Goal: Task Accomplishment & Management: Use online tool/utility

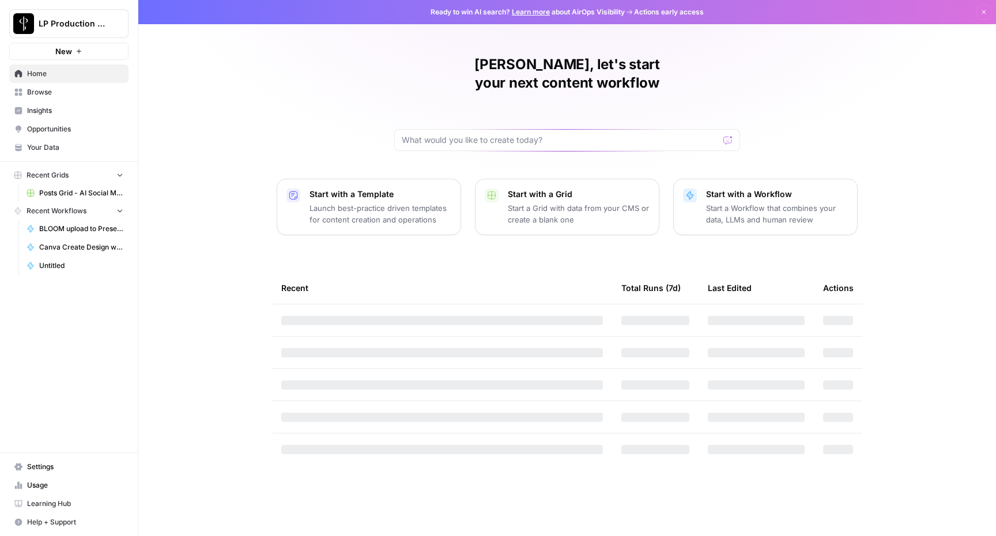
click at [67, 186] on link "Posts Grid - AI Social Media" at bounding box center [74, 193] width 107 height 18
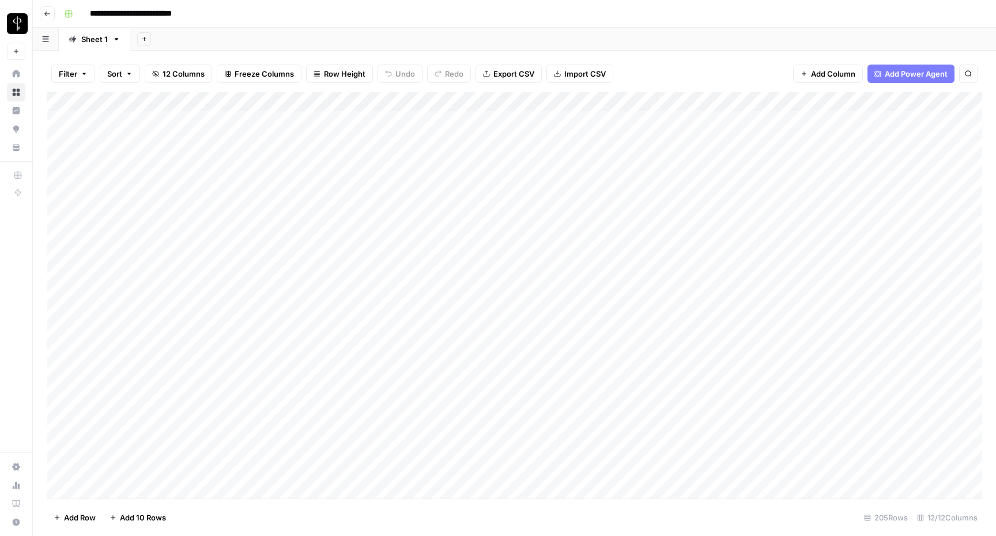
click at [767, 257] on div "Add Column" at bounding box center [515, 295] width 936 height 406
click at [803, 255] on div "Add Column" at bounding box center [515, 295] width 936 height 406
click at [813, 256] on div "Add Column" at bounding box center [515, 295] width 936 height 406
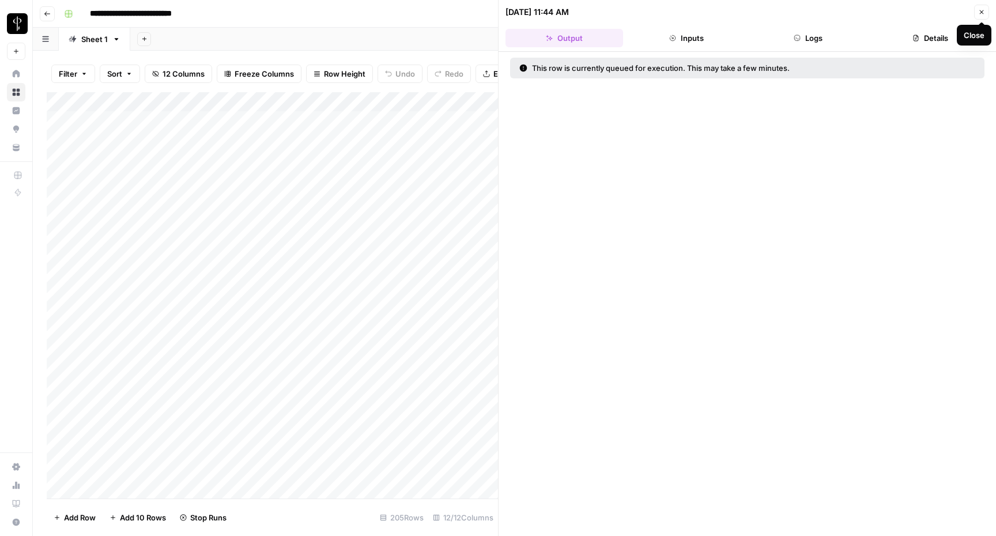
click at [977, 17] on button "Close" at bounding box center [981, 12] width 15 height 15
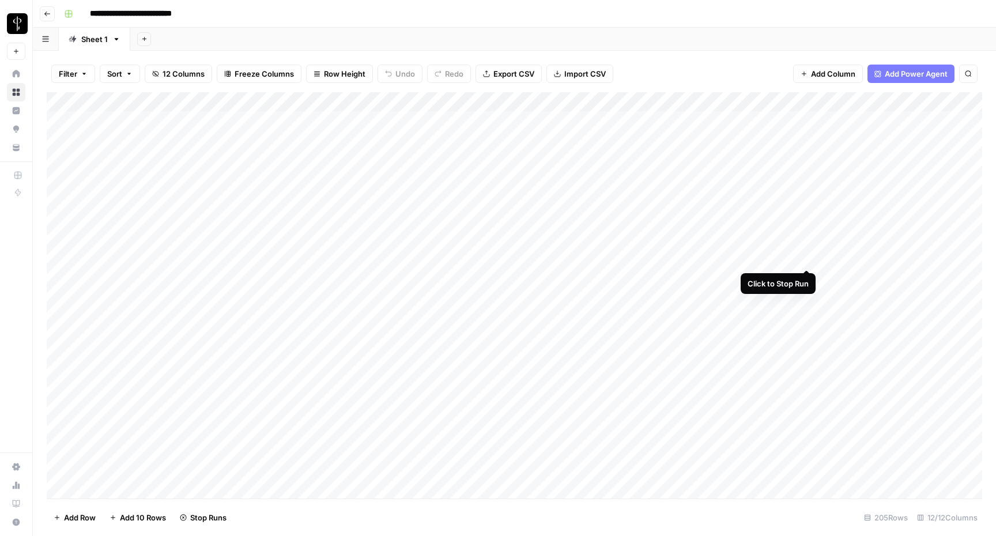
click at [803, 257] on div "Add Column" at bounding box center [515, 295] width 936 height 406
click at [788, 257] on div "Add Column" at bounding box center [515, 295] width 936 height 406
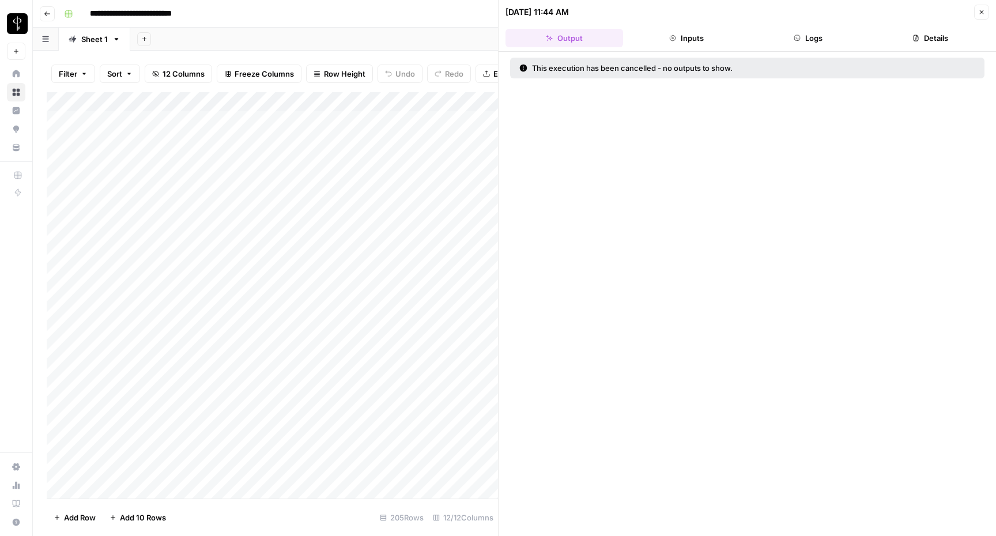
click at [982, 13] on icon "button" at bounding box center [981, 12] width 7 height 7
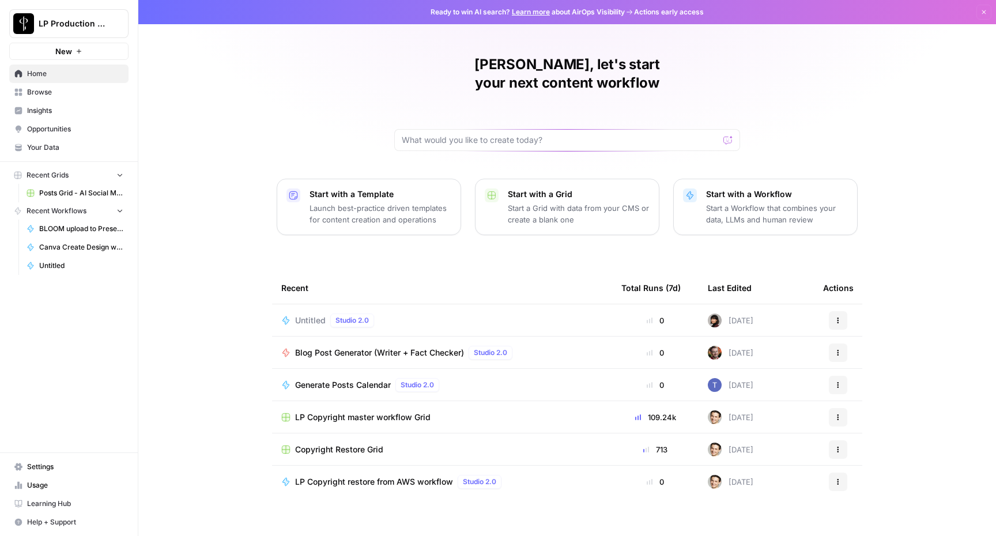
click at [83, 225] on span "BLOOM upload to Presence (after Human Review)" at bounding box center [81, 229] width 84 height 10
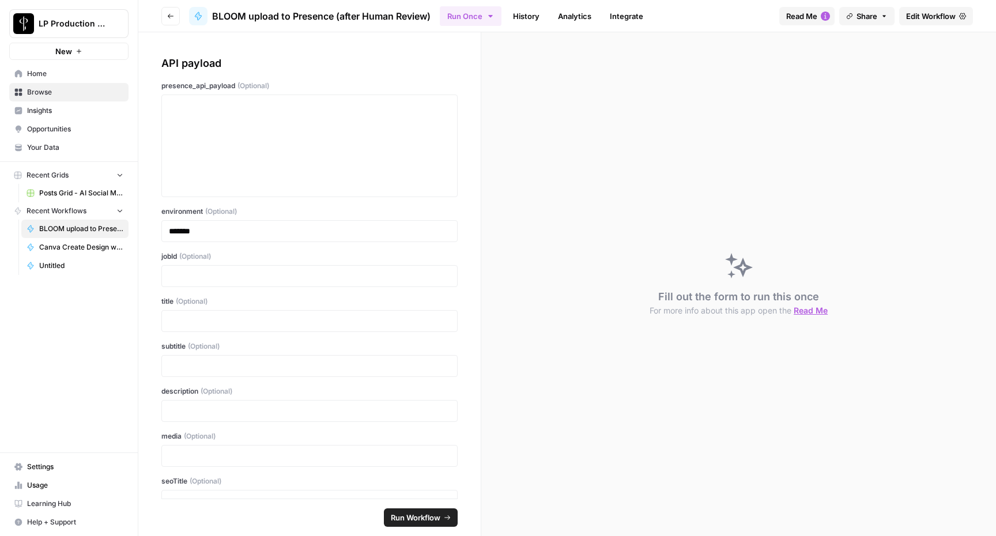
click at [170, 14] on icon "button" at bounding box center [171, 16] width 6 height 5
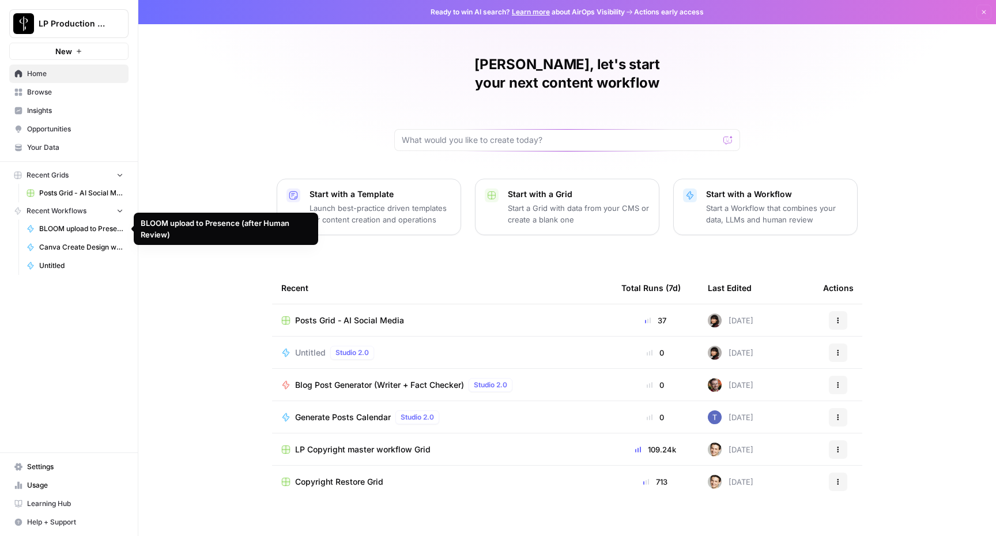
click at [91, 225] on span "BLOOM upload to Presence (after Human Review)" at bounding box center [81, 229] width 84 height 10
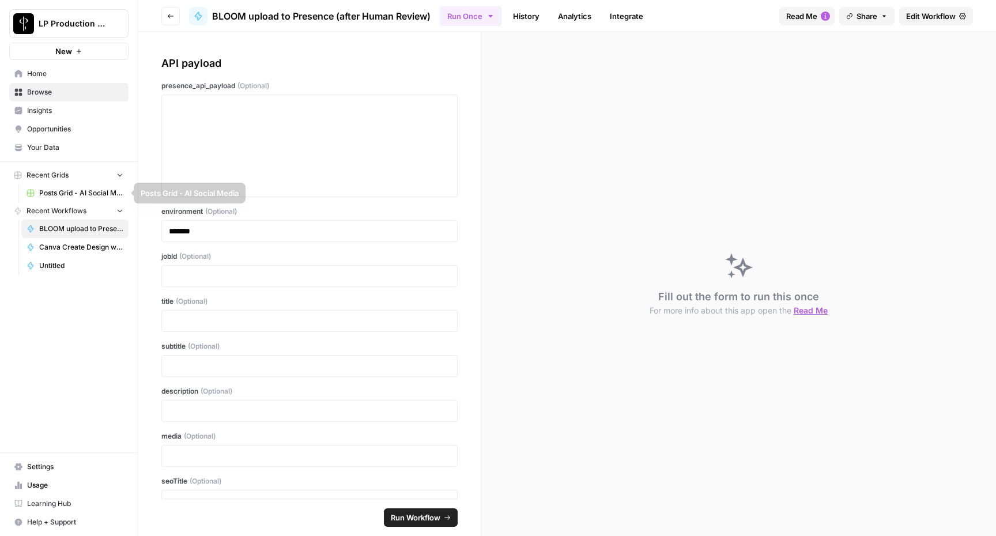
click at [43, 104] on link "Insights" at bounding box center [68, 110] width 119 height 18
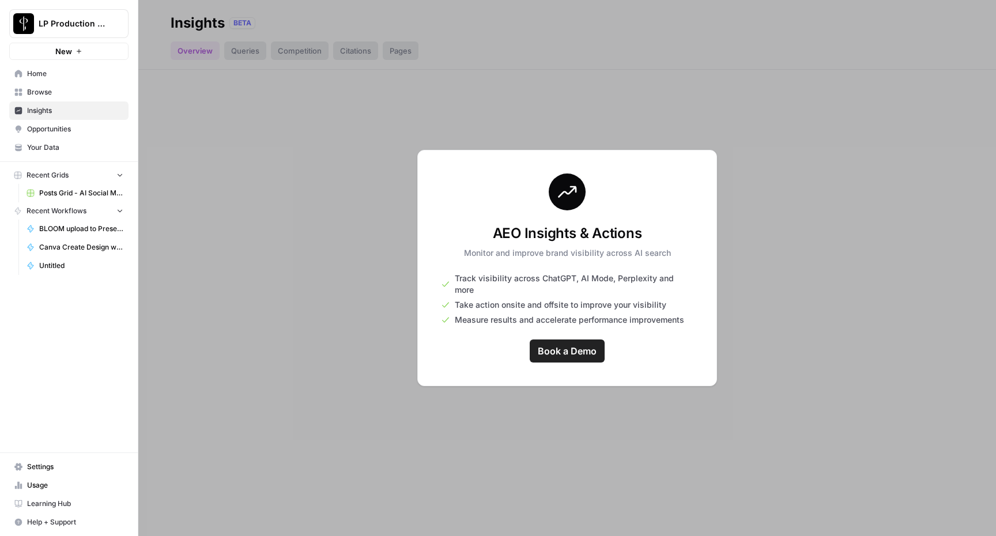
click at [42, 99] on link "Browse" at bounding box center [68, 92] width 119 height 18
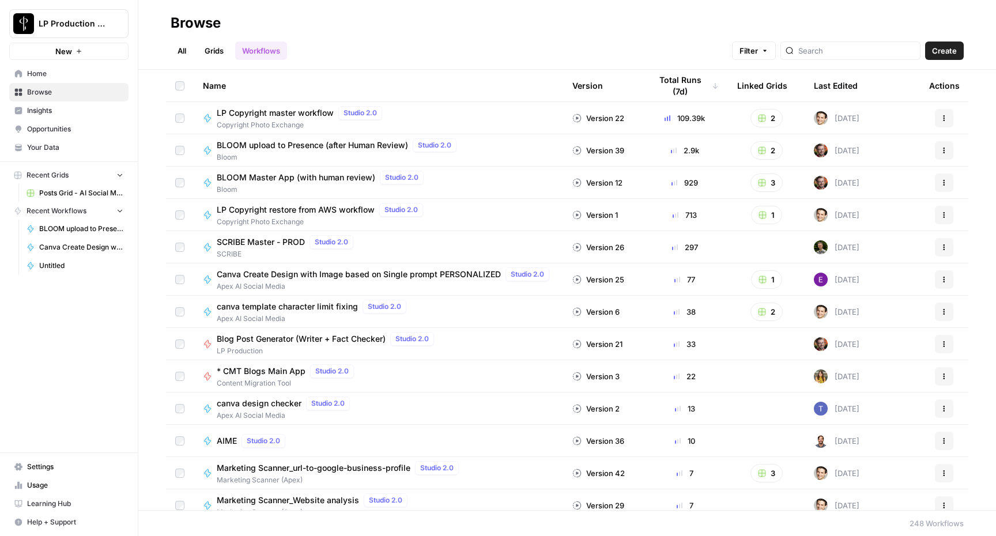
click at [445, 178] on div "BLOOM Master App (with human review) Studio 2.0 Bloom" at bounding box center [378, 183] width 351 height 24
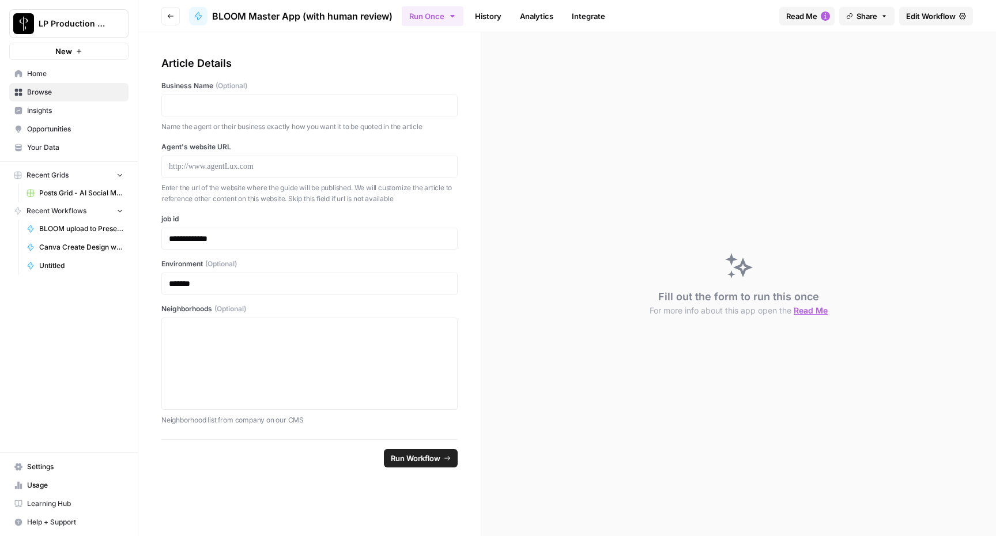
click at [171, 24] on button "Go back" at bounding box center [170, 16] width 18 height 18
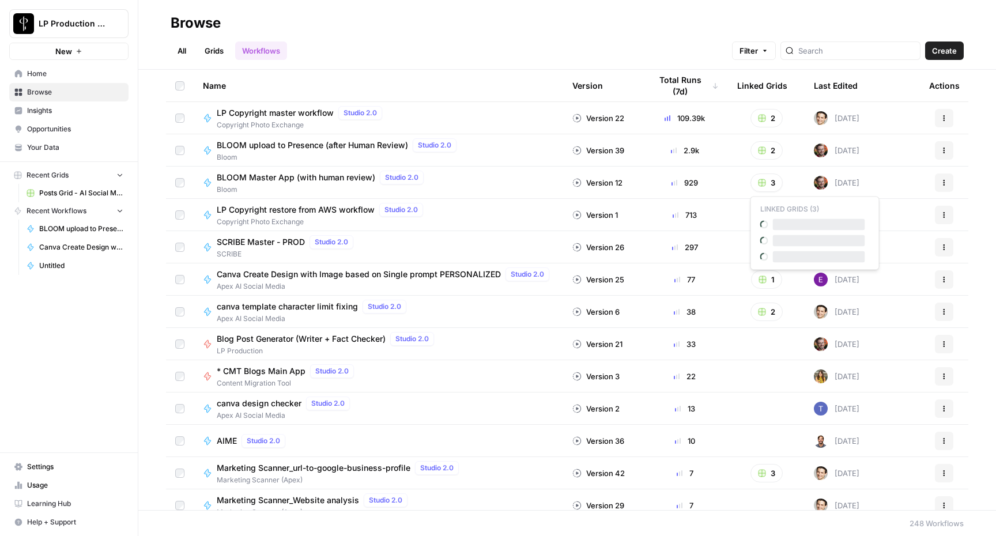
click at [769, 179] on button "3" at bounding box center [767, 183] width 32 height 18
click at [788, 116] on div "2" at bounding box center [766, 118] width 58 height 18
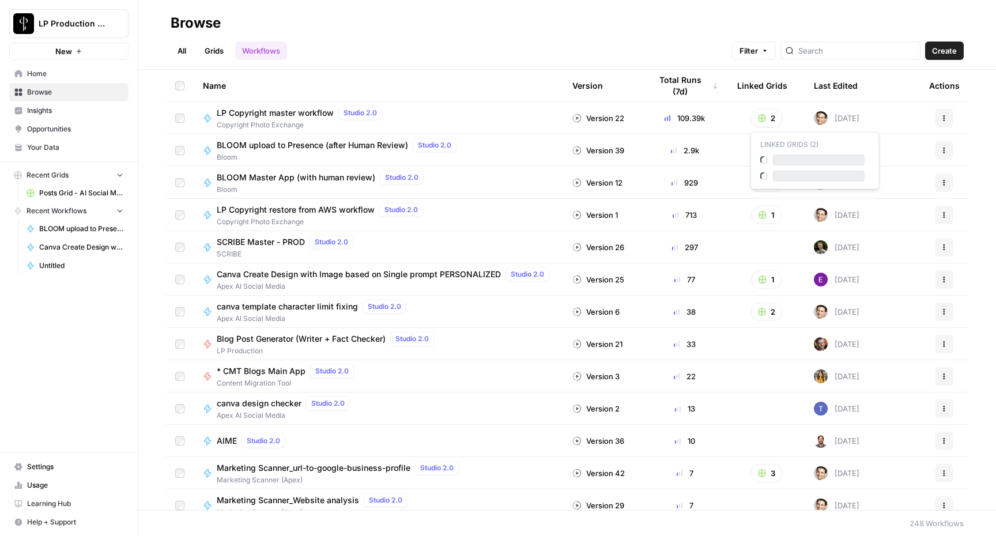
click at [773, 116] on button "2" at bounding box center [767, 118] width 32 height 18
click at [791, 165] on span "LP Copyright master workflow Grid" at bounding box center [819, 161] width 92 height 12
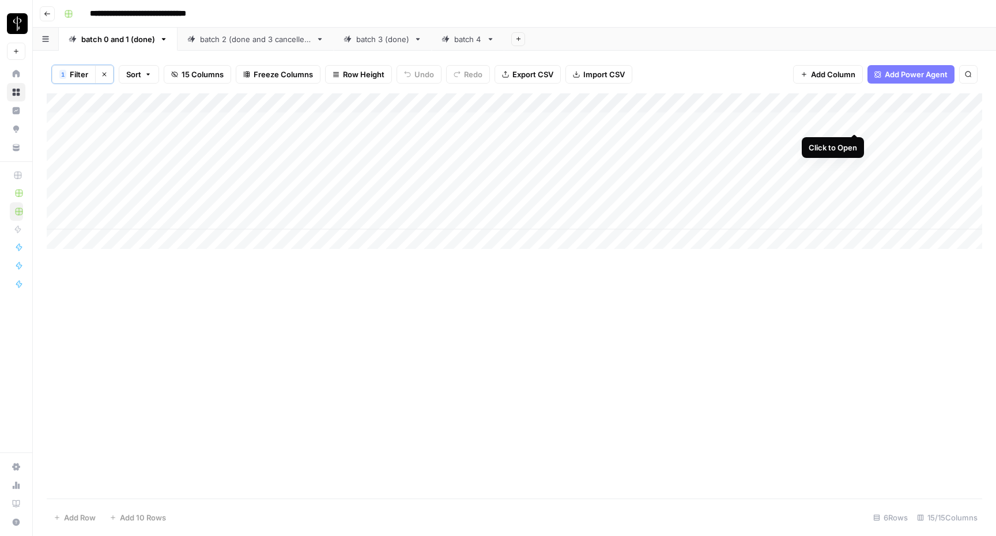
click at [850, 120] on div "Add Column" at bounding box center [515, 171] width 936 height 156
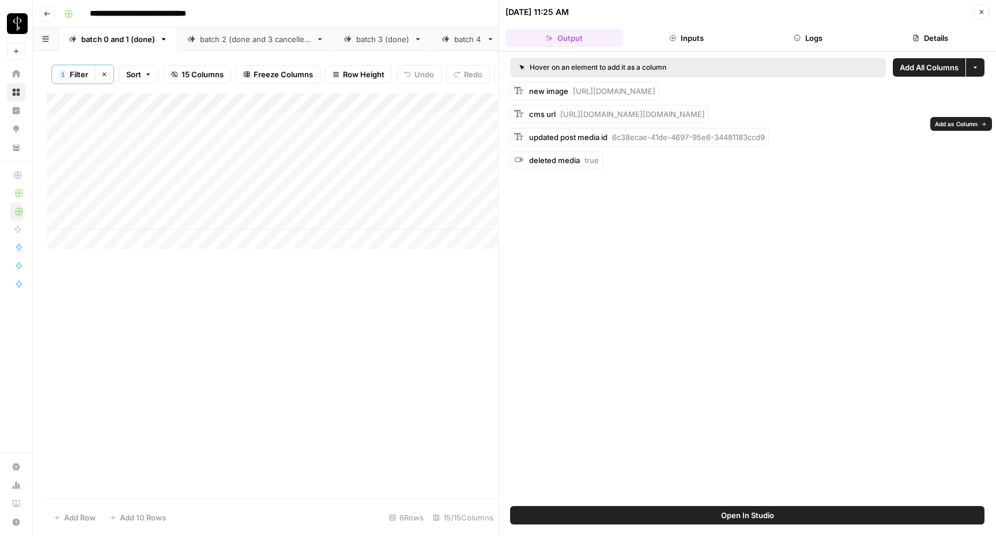
drag, startPoint x: 653, startPoint y: 131, endPoint x: 562, endPoint y: 126, distance: 91.2
click at [562, 120] on div "cms url https://media-production.lp-cdn.com/cdn-cgi/image/format=auto,quality=8…" at bounding box center [617, 114] width 176 height 12
copy span "https://media-production.lp-cdn.com/cdn-cgi/image/format=auto,quality=85/https:…"
click at [367, 281] on div "Add Column" at bounding box center [272, 295] width 451 height 405
click at [984, 9] on icon "button" at bounding box center [981, 12] width 7 height 7
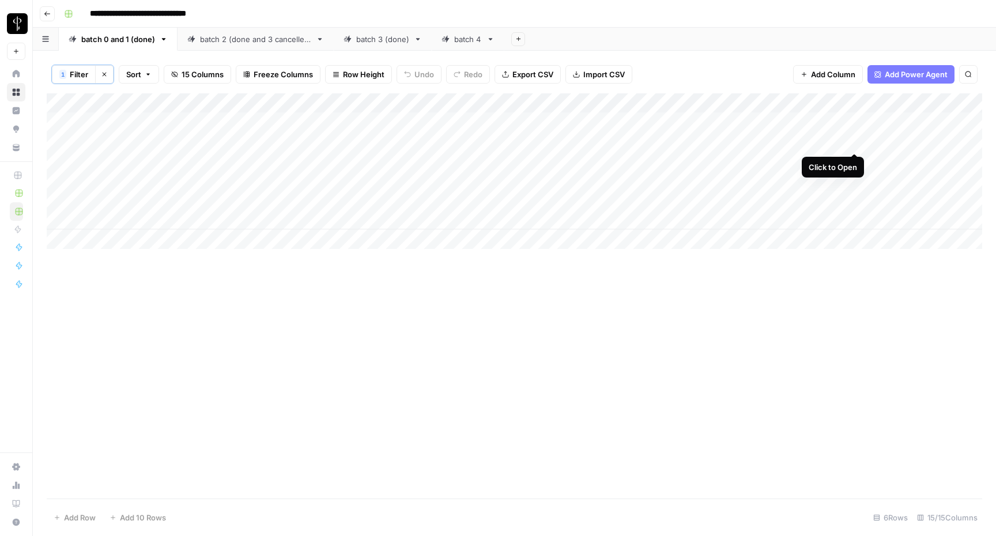
click at [858, 142] on div "Add Column" at bounding box center [515, 171] width 936 height 156
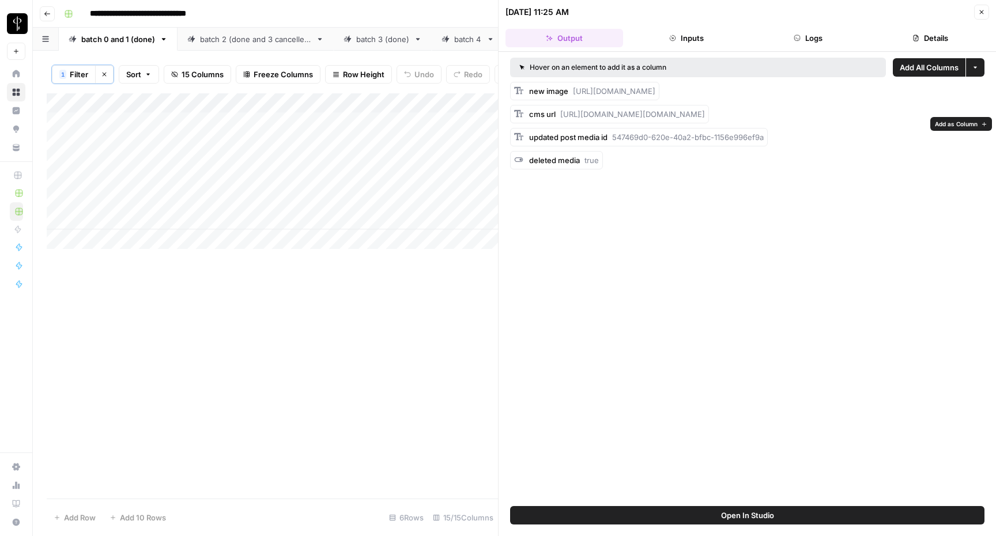
drag, startPoint x: 643, startPoint y: 135, endPoint x: 559, endPoint y: 122, distance: 85.2
click at [559, 120] on div "cms url https://media-production.lp-cdn.com/cdn-cgi/image/format=auto,quality=8…" at bounding box center [617, 114] width 176 height 12
copy span "https://media-production.lp-cdn.com/cdn-cgi/image/format=auto,quality=85/https:…"
click at [410, 261] on div "Add Column" at bounding box center [272, 295] width 451 height 405
click at [980, 12] on icon "button" at bounding box center [981, 12] width 7 height 7
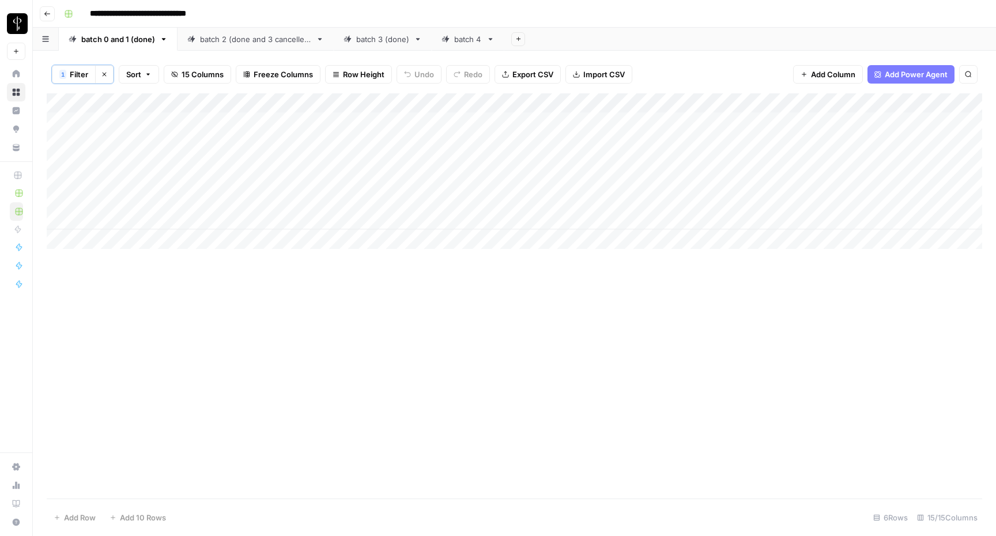
click at [263, 39] on div "batch 2 (done and 3 cancelled)" at bounding box center [255, 39] width 111 height 12
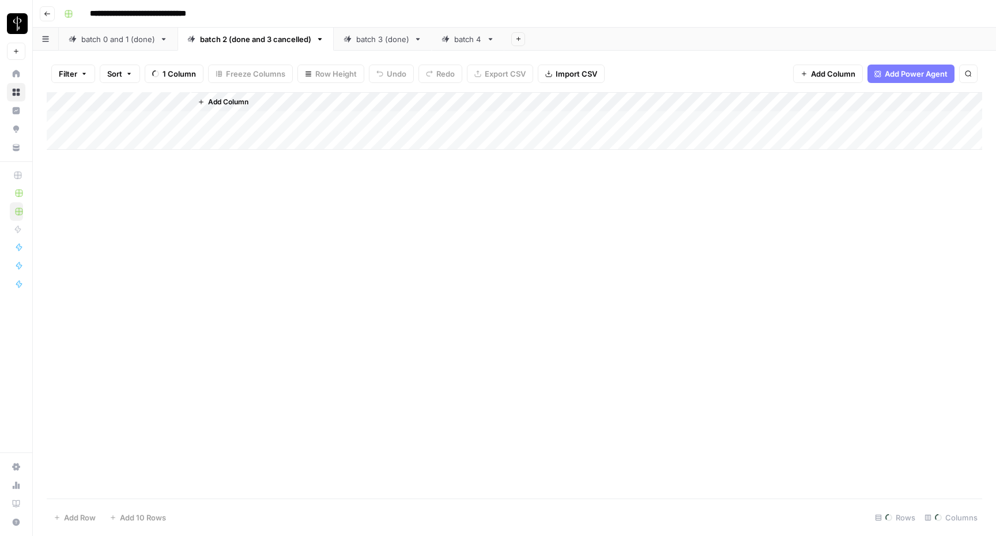
click at [142, 41] on div "batch 0 and 1 (done)" at bounding box center [118, 39] width 74 height 12
